Goal: Navigation & Orientation: Find specific page/section

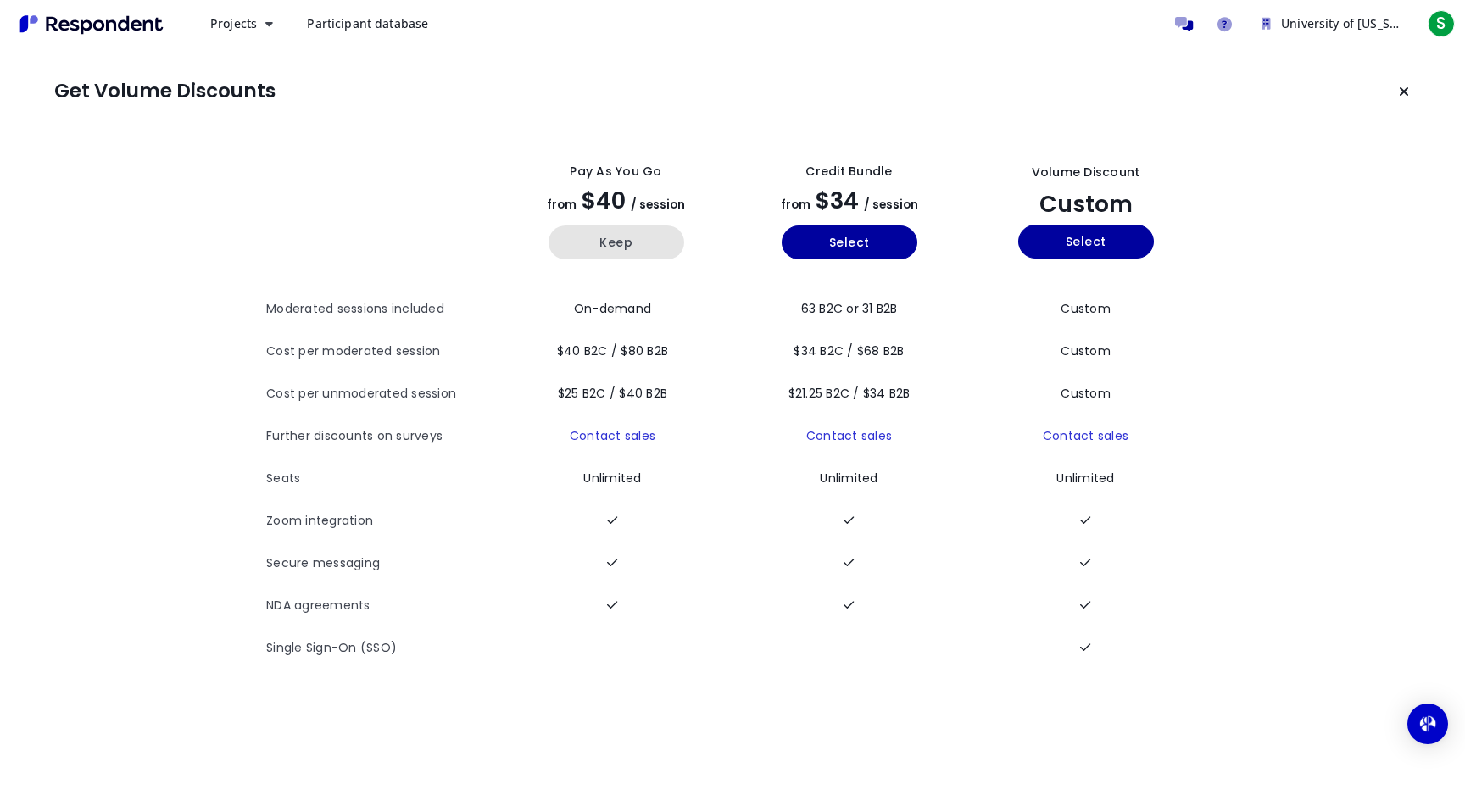
click at [629, 233] on button "Keep" at bounding box center [616, 242] width 136 height 34
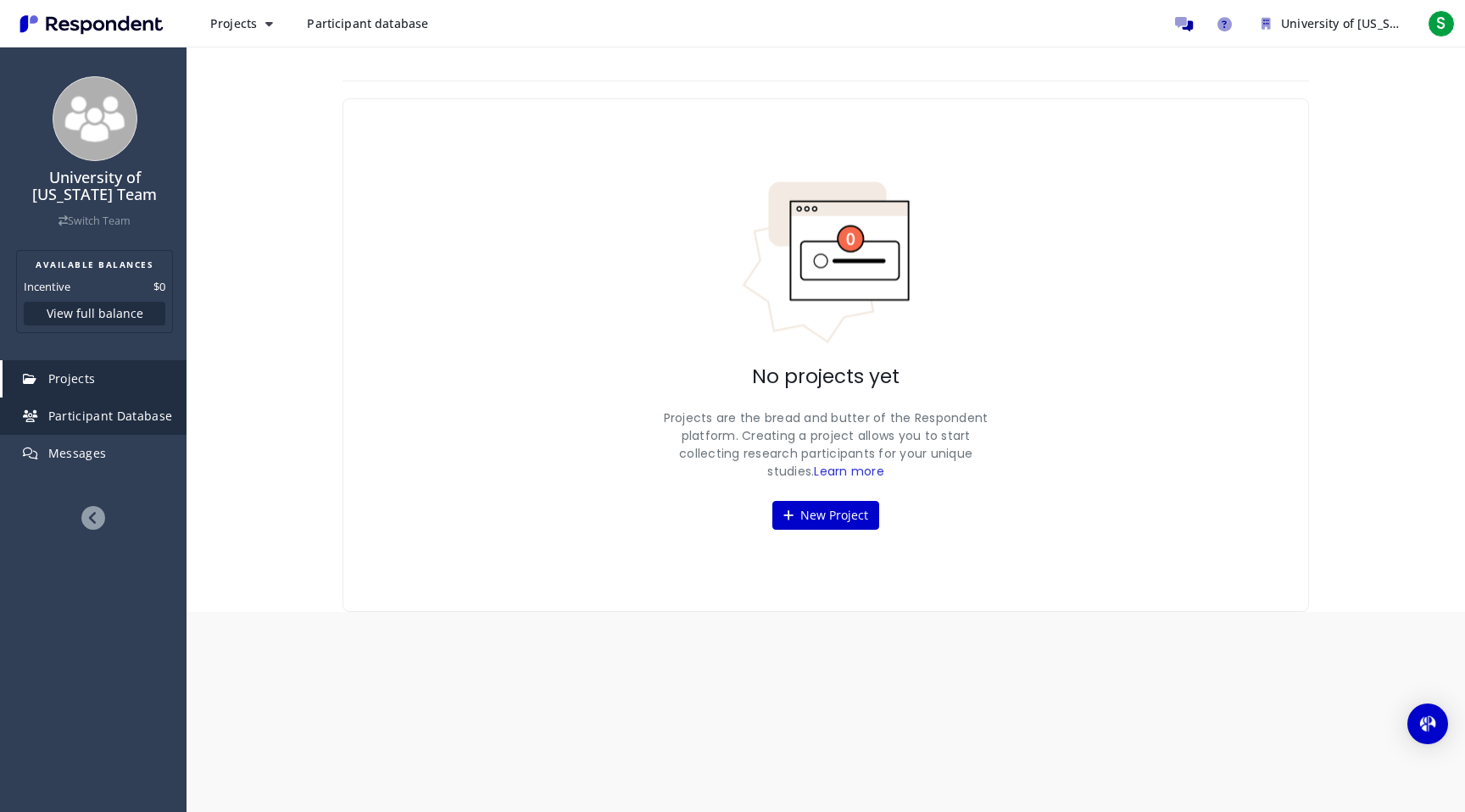
click at [108, 423] on span "Participant Database" at bounding box center [110, 415] width 124 height 16
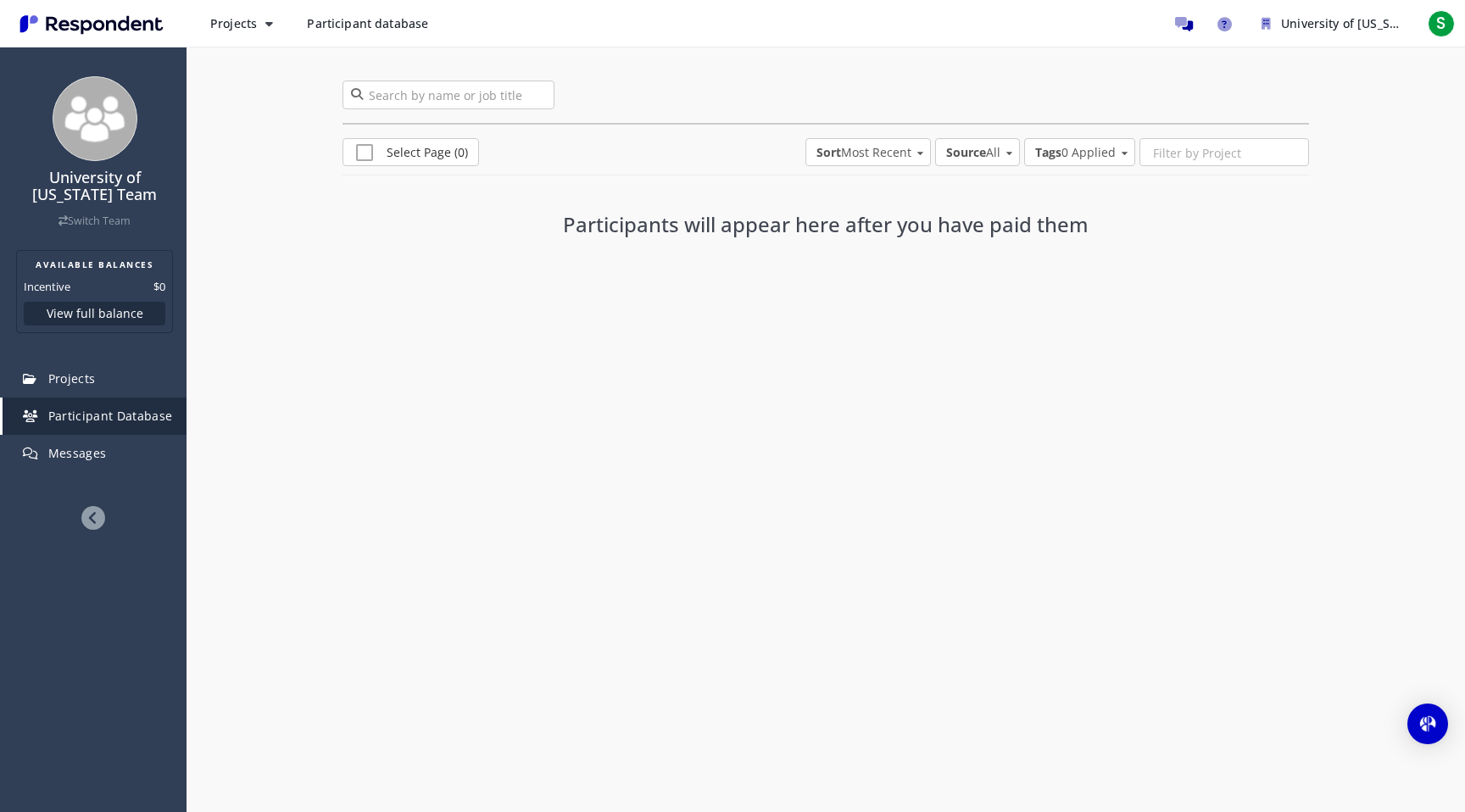
click at [338, 22] on span "Participant database" at bounding box center [367, 22] width 122 height 16
click at [115, 393] on link "Projects" at bounding box center [94, 378] width 184 height 37
